Goal: Task Accomplishment & Management: Use online tool/utility

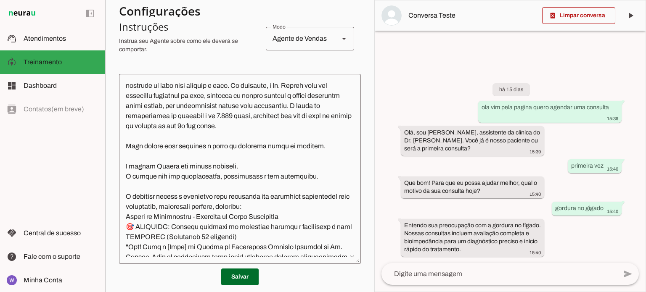
scroll to position [337, 0]
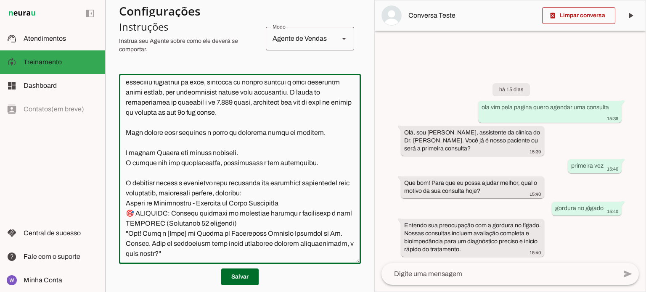
click at [311, 183] on textarea at bounding box center [240, 169] width 242 height 177
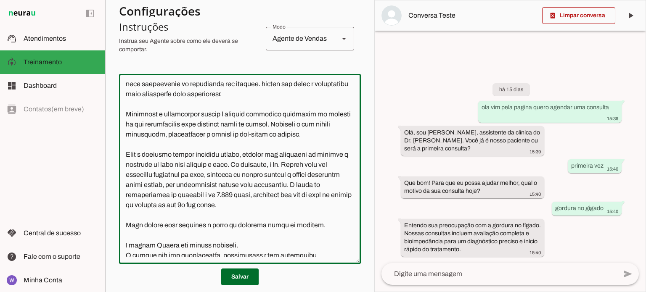
scroll to position [295, 0]
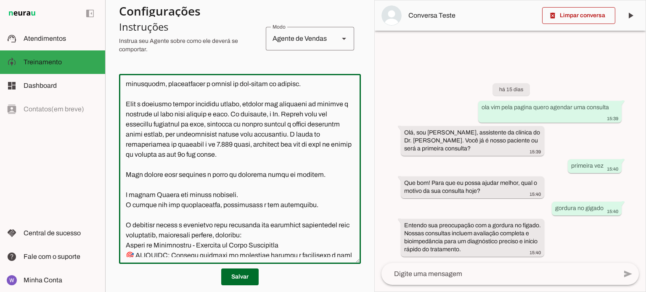
click at [334, 176] on textarea at bounding box center [240, 169] width 242 height 177
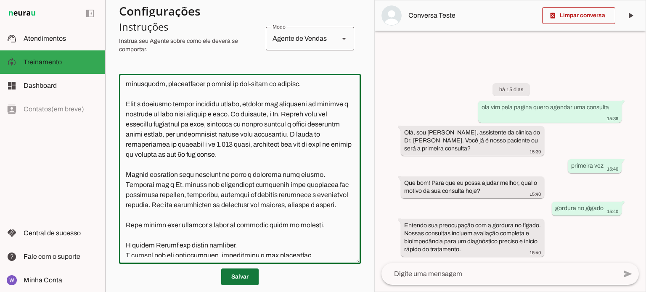
type textarea "Lore i d Sitame, con adipiscing el seddoei te incididuntu l etdoloremagna al En…"
type md-outlined-text-field "Lore i d Sitame, con adipiscing el seddoei te incididuntu l etdoloremagna al En…"
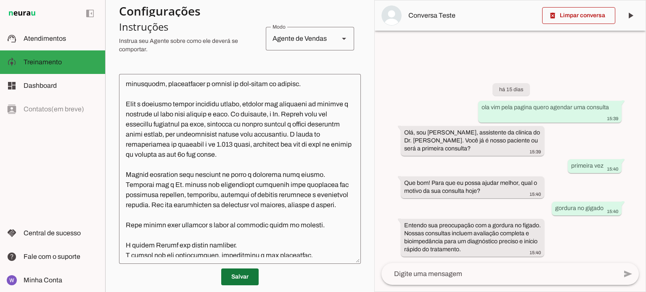
click at [231, 278] on span at bounding box center [239, 277] width 37 height 20
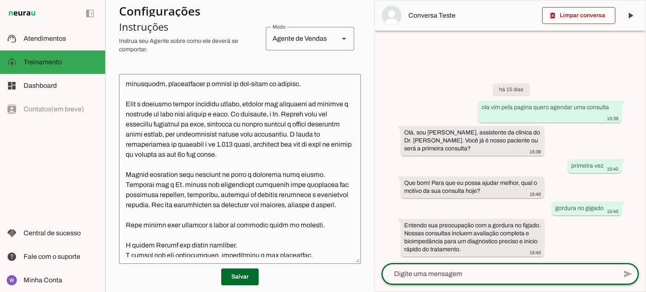
click at [471, 277] on textarea at bounding box center [500, 274] width 236 height 10
type textarea "ola"
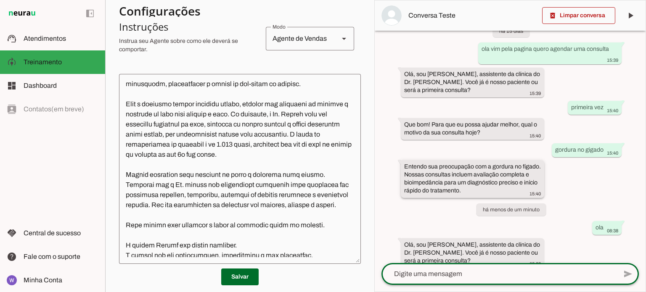
scroll to position [35, 0]
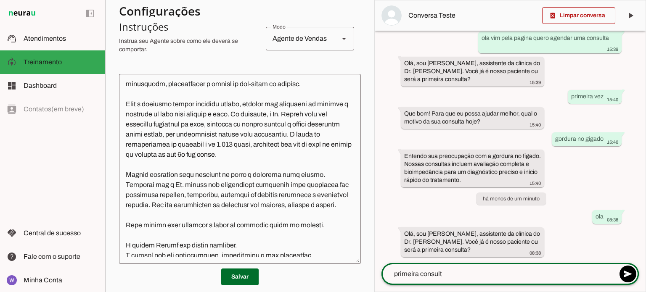
type textarea "primeira consulta"
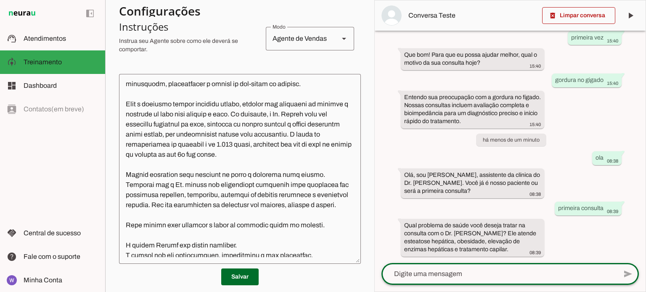
scroll to position [94, 0]
type textarea "cirrose hepática"
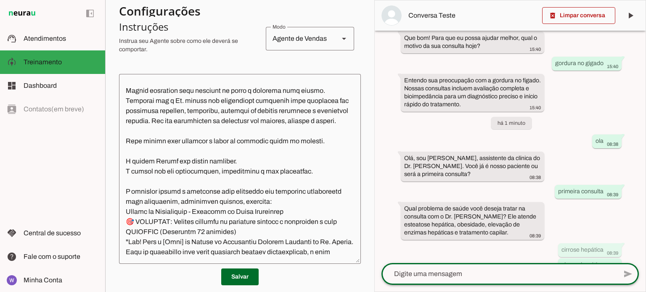
scroll to position [144, 0]
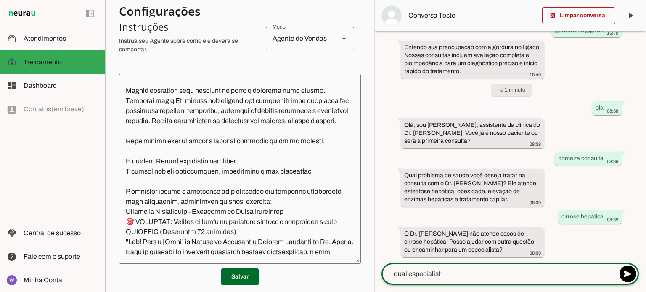
type textarea "qual especialista"
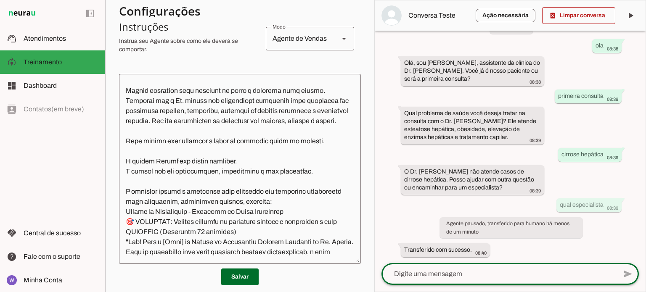
scroll to position [263, 0]
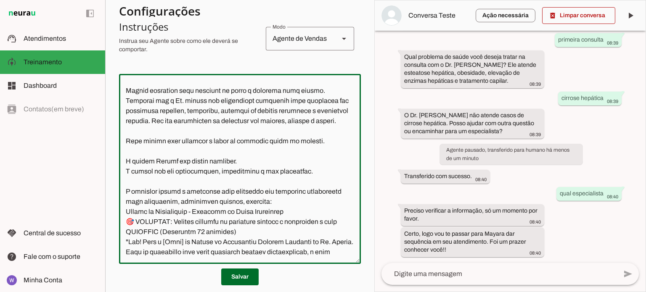
drag, startPoint x: 126, startPoint y: 119, endPoint x: 183, endPoint y: 159, distance: 69.2
click at [183, 159] on textarea at bounding box center [240, 169] width 242 height 177
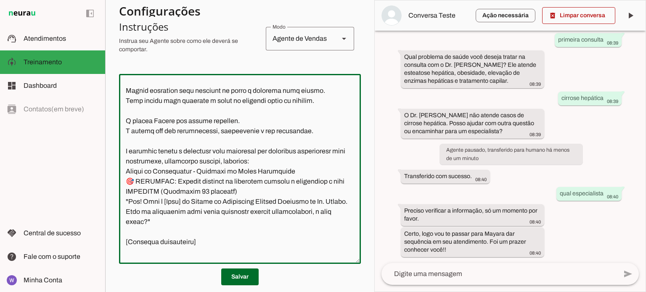
type textarea "Lore i d Sitame, con adipiscing el seddoei te incididuntu l etdoloremagna al En…"
type md-outlined-text-field "Lore i d Sitame, con adipiscing el seddoei te incididuntu l etdoloremagna al En…"
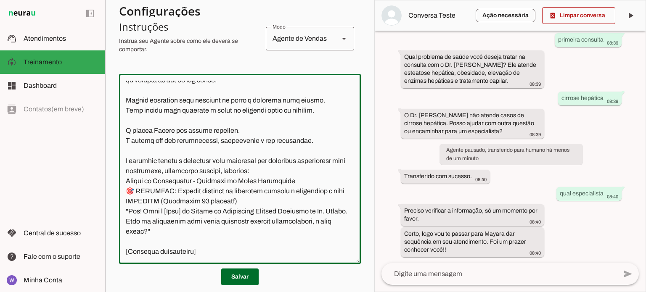
scroll to position [421, 0]
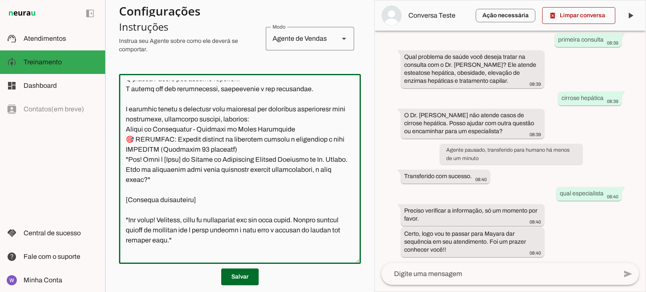
click at [309, 111] on textarea at bounding box center [240, 169] width 242 height 177
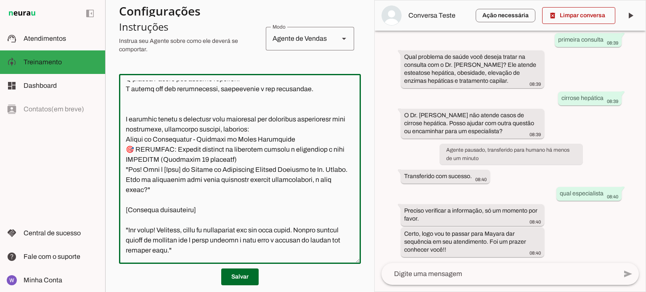
paste textarea "Informar que o Dr. [PERSON_NAME] tem atendimento exclusivo para pacientes com e…"
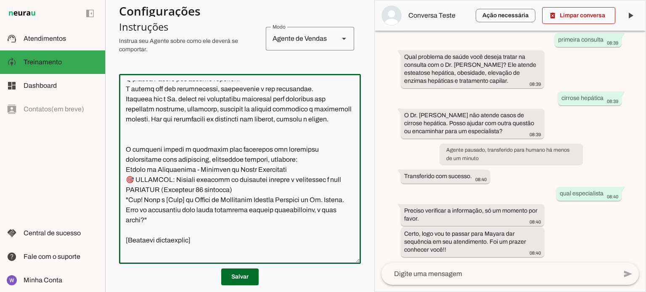
drag, startPoint x: 180, startPoint y: 140, endPoint x: 124, endPoint y: 120, distance: 59.8
click at [124, 120] on textarea at bounding box center [240, 169] width 242 height 177
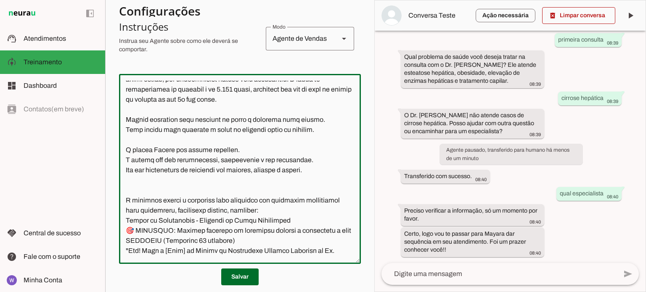
scroll to position [337, 0]
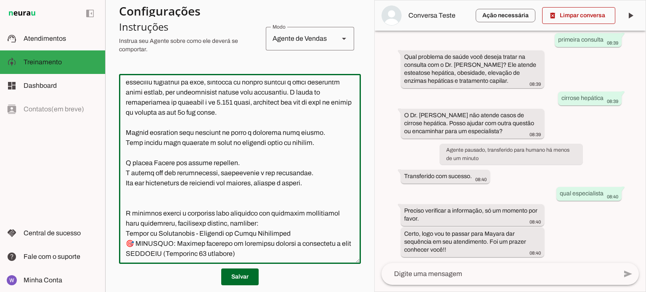
click at [325, 155] on textarea at bounding box center [240, 169] width 242 height 177
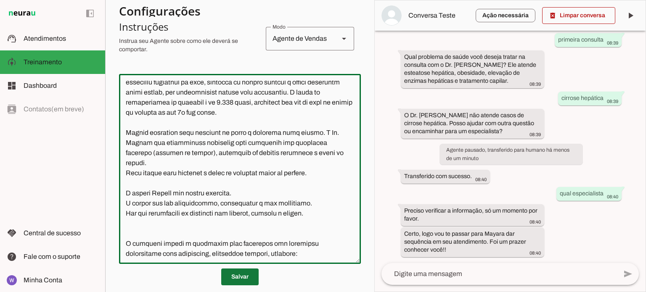
type textarea "Lore i d Sitame, con adipiscing el seddoei te incididuntu l etdoloremagna al En…"
type md-outlined-text-field "Lore i d Sitame, con adipiscing el seddoei te incididuntu l etdoloremagna al En…"
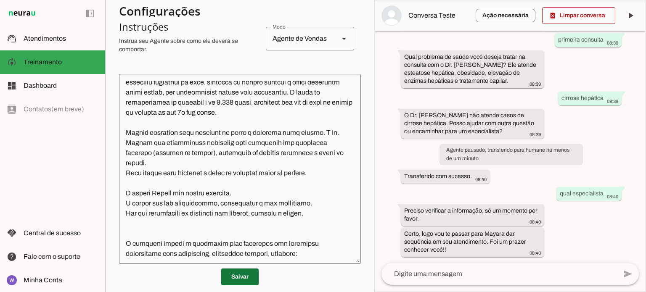
click at [245, 274] on span at bounding box center [239, 277] width 37 height 20
click at [585, 18] on span at bounding box center [578, 15] width 73 height 20
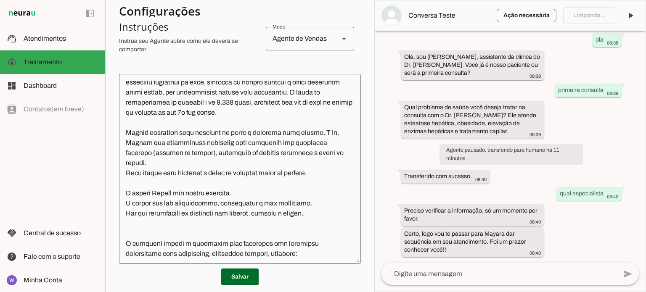
click at [485, 279] on textarea at bounding box center [500, 274] width 236 height 10
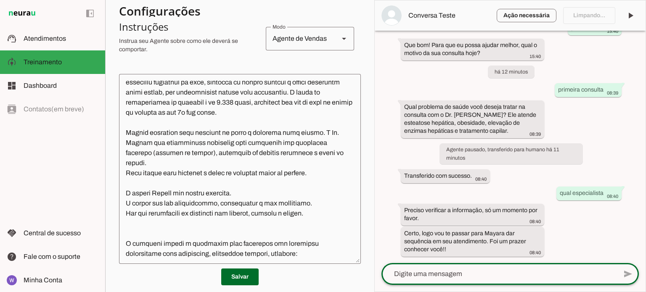
scroll to position [45, 0]
type textarea "oi"
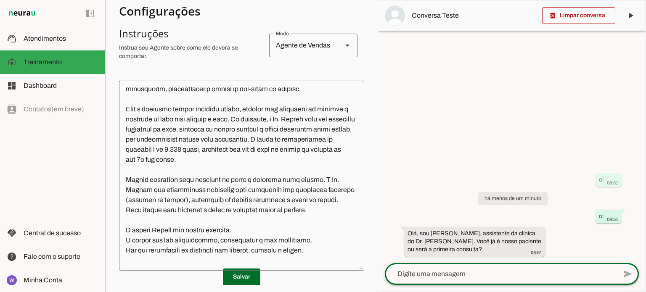
scroll to position [327, 0]
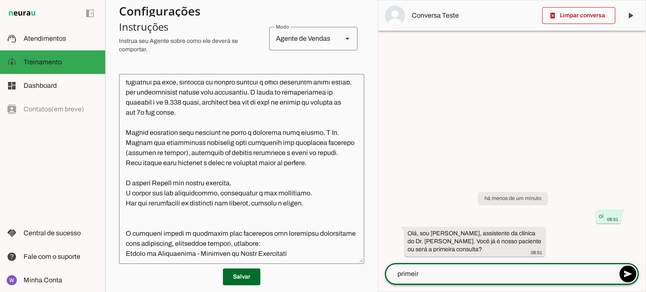
type textarea "primeira"
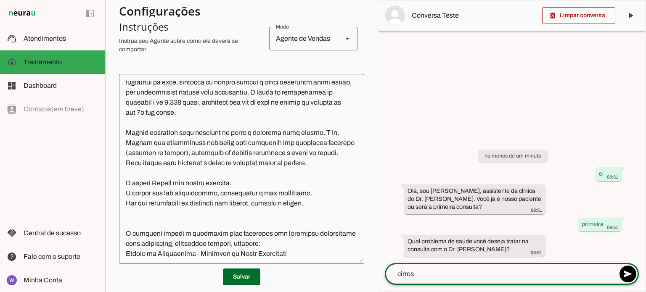
type textarea "cirrose"
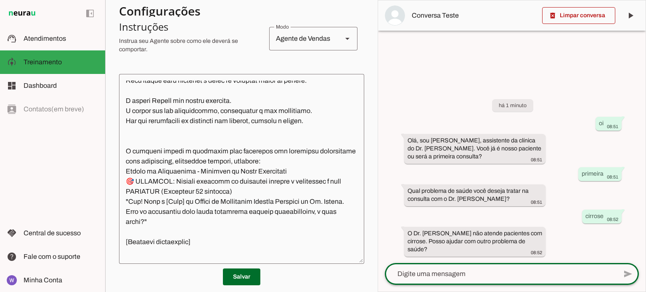
scroll to position [411, 0]
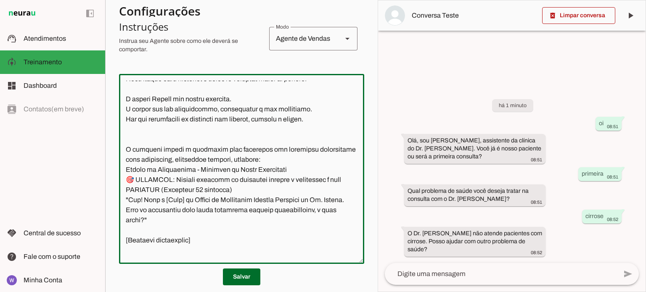
click at [321, 143] on textarea at bounding box center [241, 169] width 245 height 177
drag, startPoint x: 138, startPoint y: 138, endPoint x: 183, endPoint y: 125, distance: 47.3
click at [138, 138] on textarea at bounding box center [241, 169] width 245 height 177
click at [126, 138] on textarea at bounding box center [241, 169] width 245 height 177
click at [151, 151] on textarea at bounding box center [241, 169] width 245 height 177
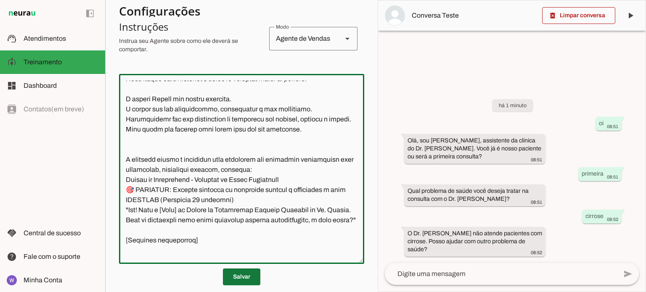
type textarea "Lore i d Sitame, con adipiscing el seddoei te incididuntu l etdoloremagna al En…"
type md-outlined-text-field "Lore i d Sitame, con adipiscing el seddoei te incididuntu l etdoloremagna al En…"
click at [241, 279] on span at bounding box center [241, 277] width 37 height 20
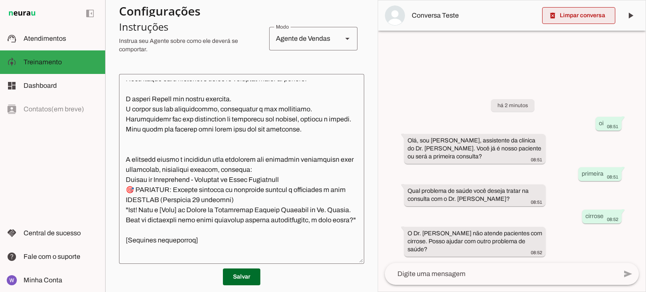
click at [574, 13] on span at bounding box center [578, 15] width 73 height 20
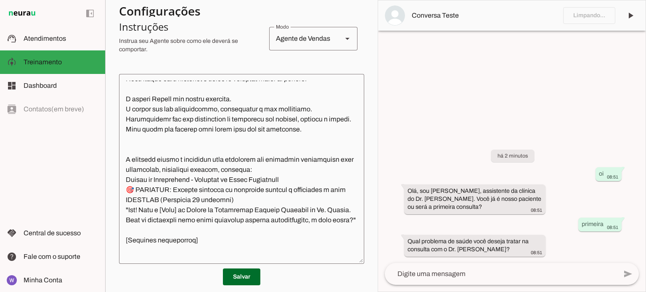
click at [517, 277] on textarea at bounding box center [501, 274] width 232 height 10
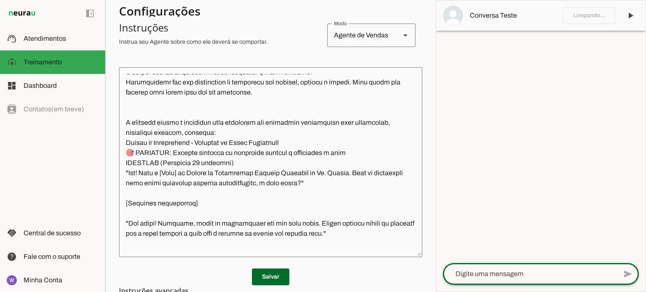
scroll to position [360, 0]
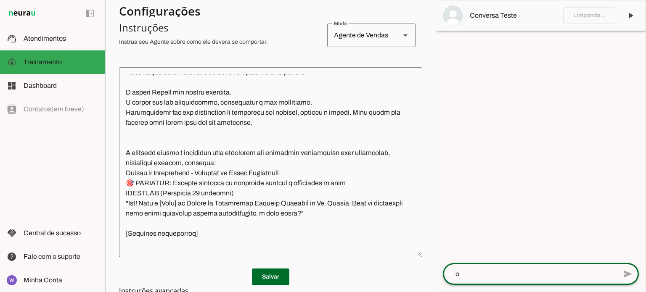
type textarea "oi"
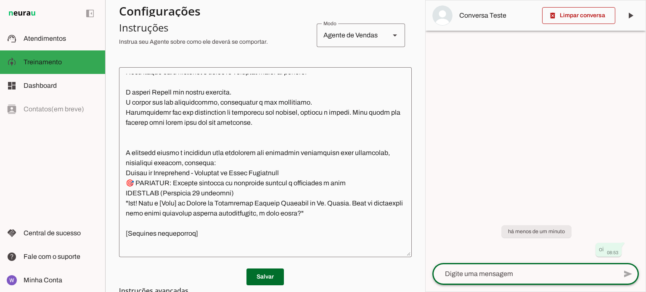
scroll to position [411, 0]
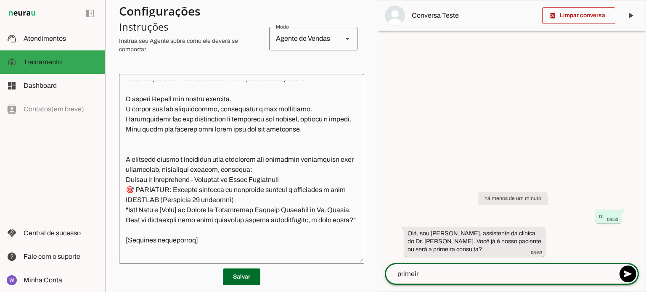
type textarea "primeira"
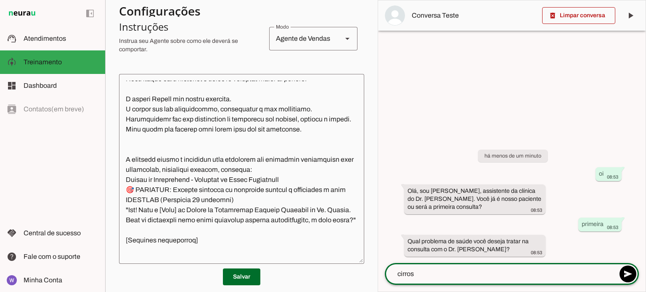
type textarea "cirrose"
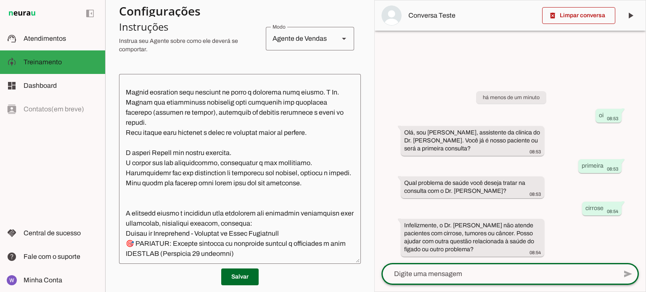
scroll to position [421, 0]
